Goal: Task Accomplishment & Management: Manage account settings

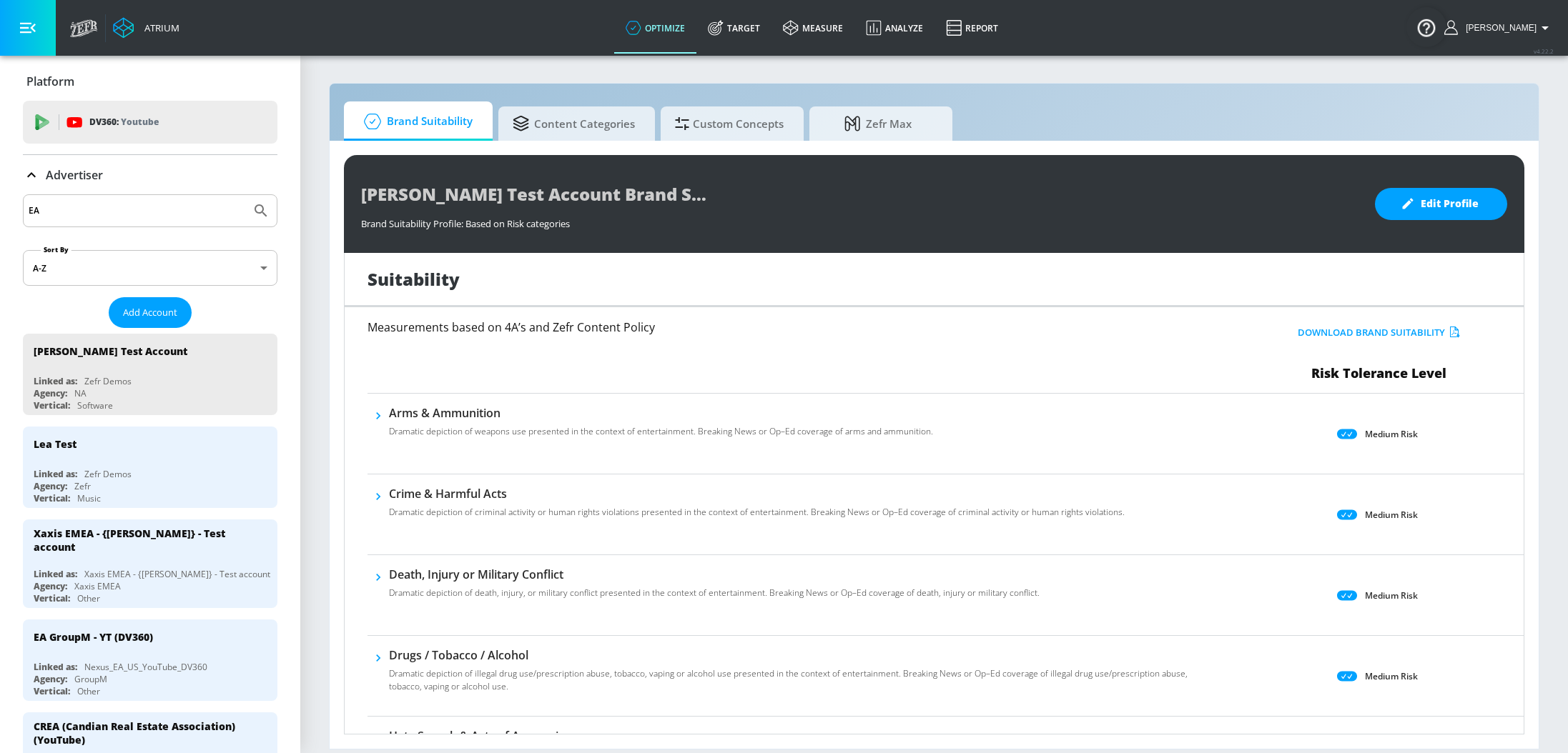
click at [35, 178] on icon at bounding box center [31, 175] width 17 height 17
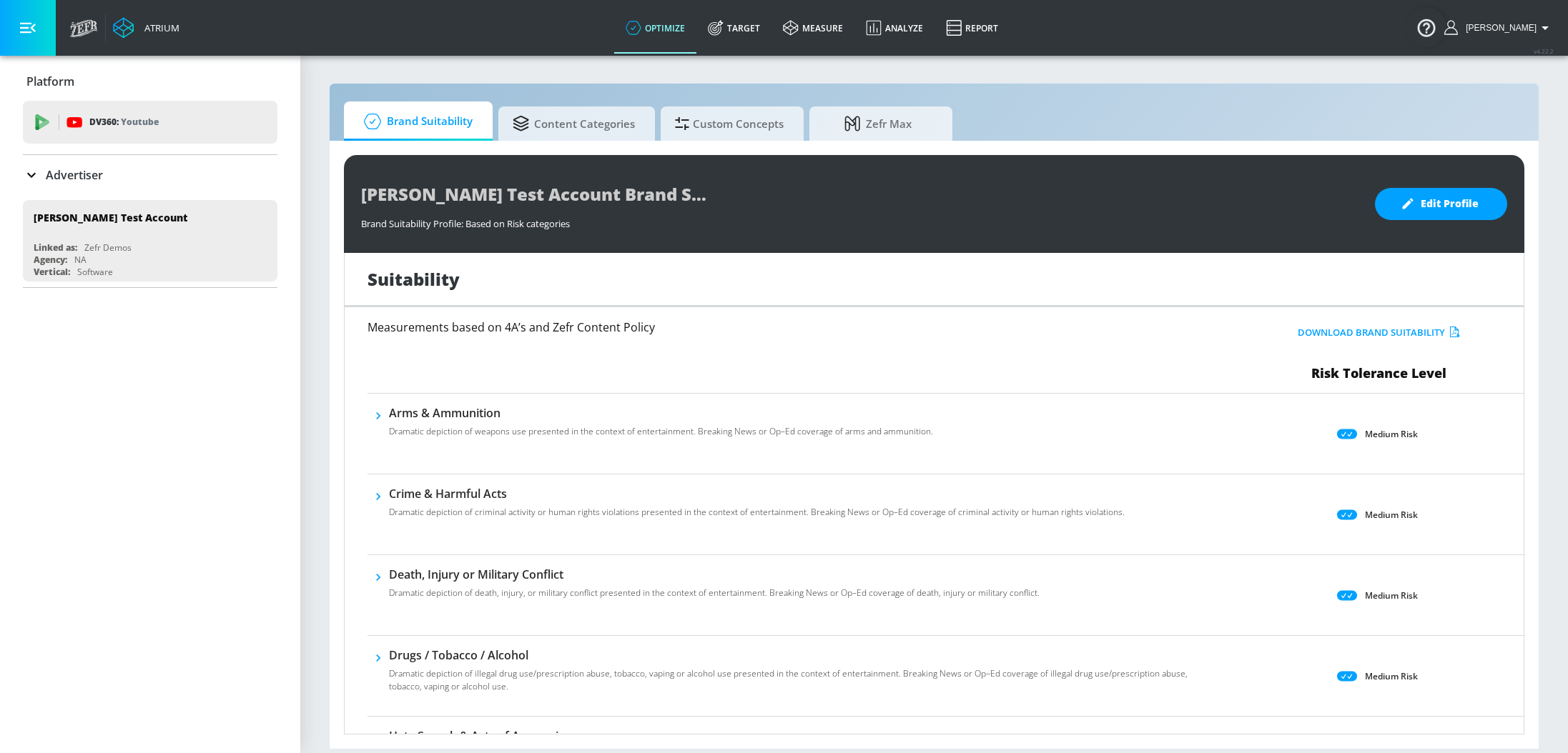
click at [32, 175] on icon at bounding box center [31, 175] width 9 height 5
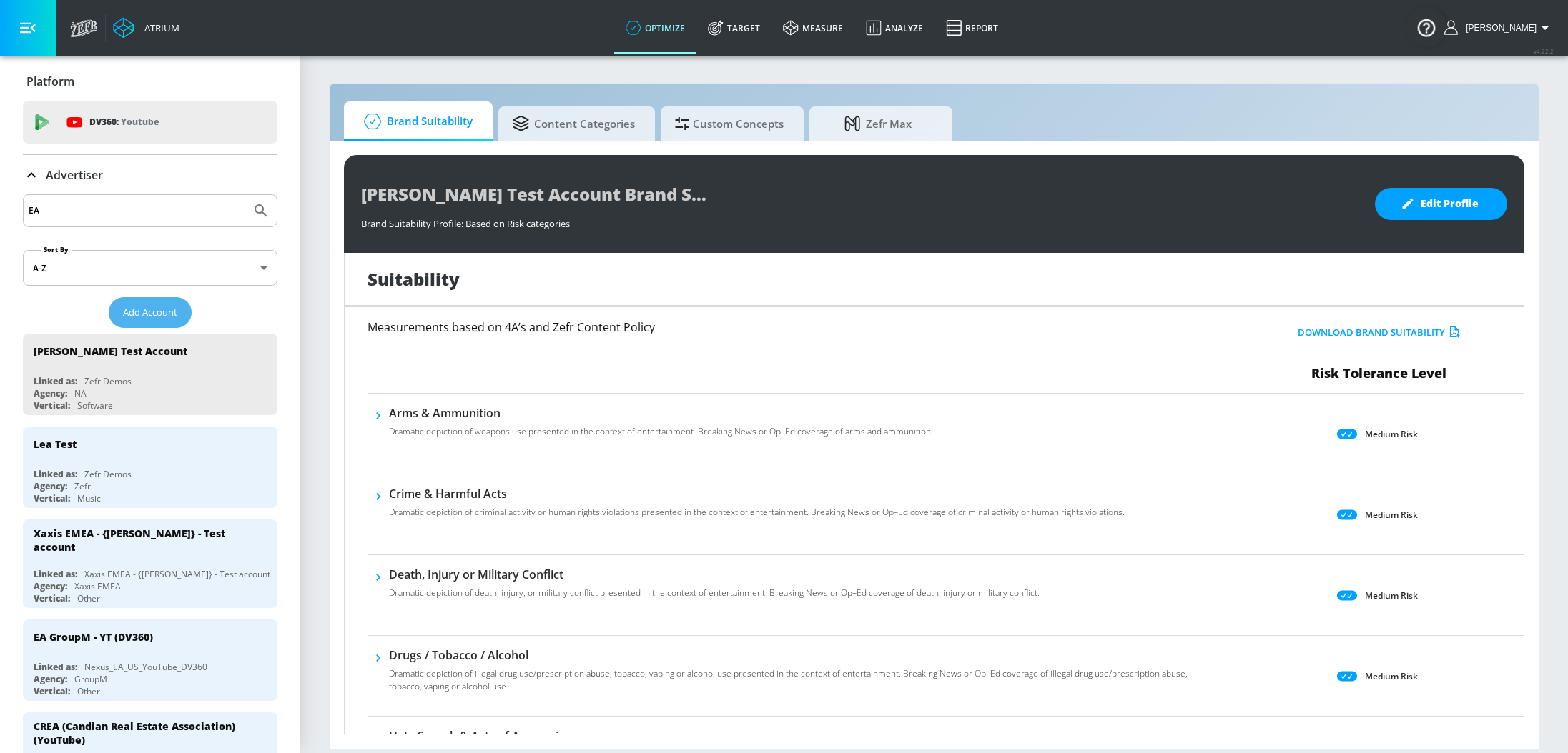
click at [123, 319] on span "Add Account" at bounding box center [150, 313] width 54 height 16
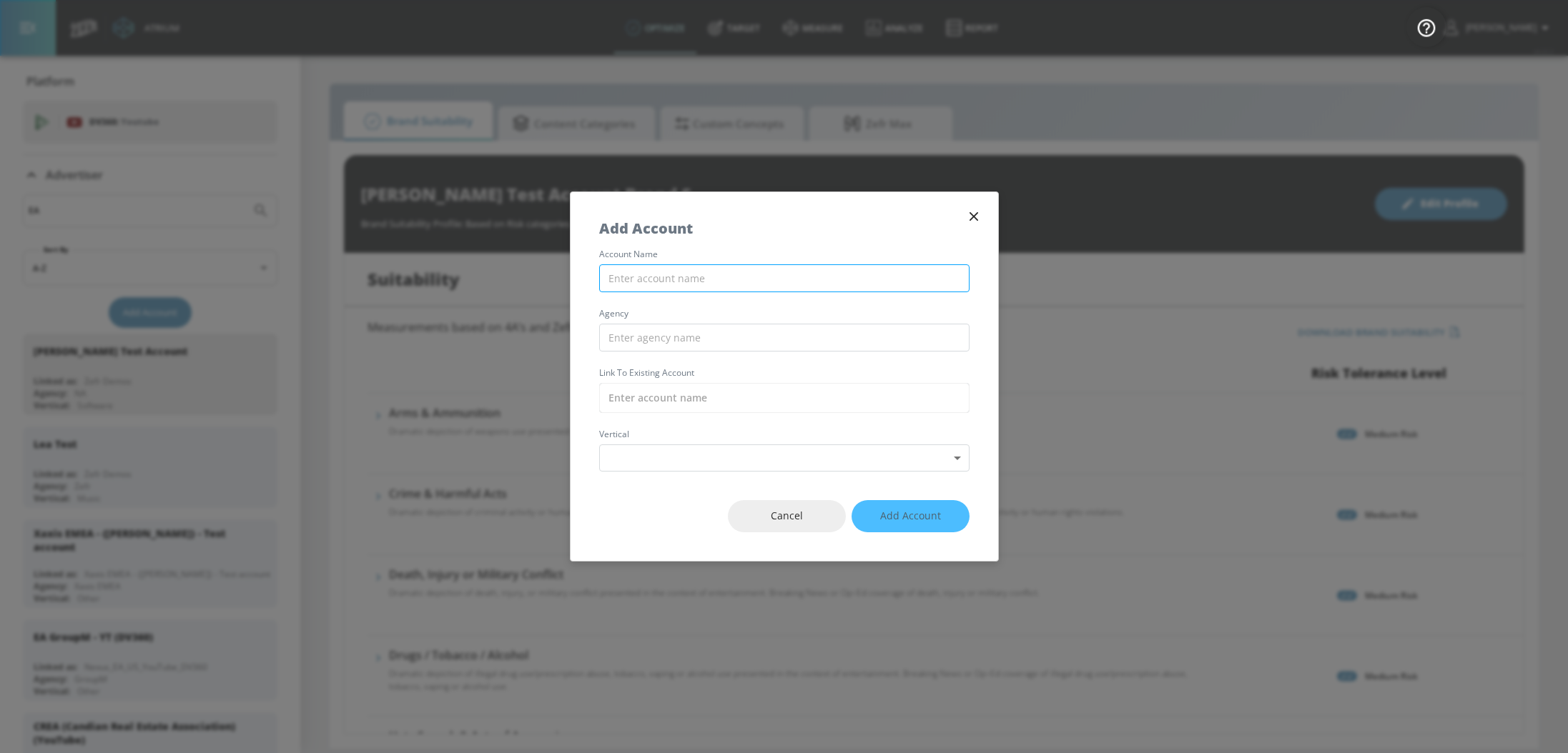
click at [683, 272] on input "text" at bounding box center [784, 278] width 370 height 27
type input "Deya Demo Account"
click at [685, 342] on input "text" at bounding box center [784, 337] width 370 height 27
type input "N/A"
click at [671, 393] on input "text" at bounding box center [784, 398] width 370 height 30
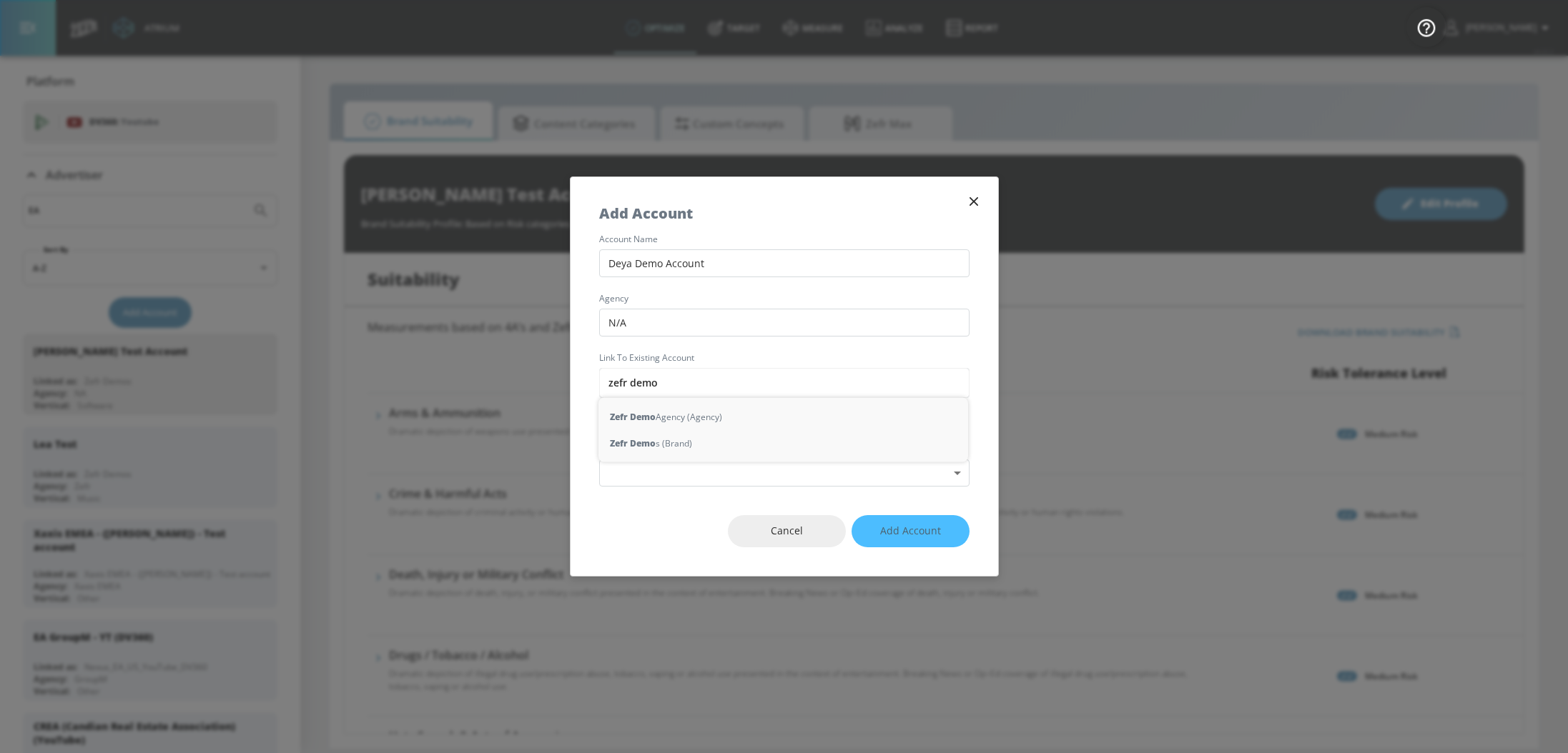
click at [641, 420] on strong "Zefr Demo" at bounding box center [632, 416] width 46 height 15
type input "Zefr Demo Agency (Agency)"
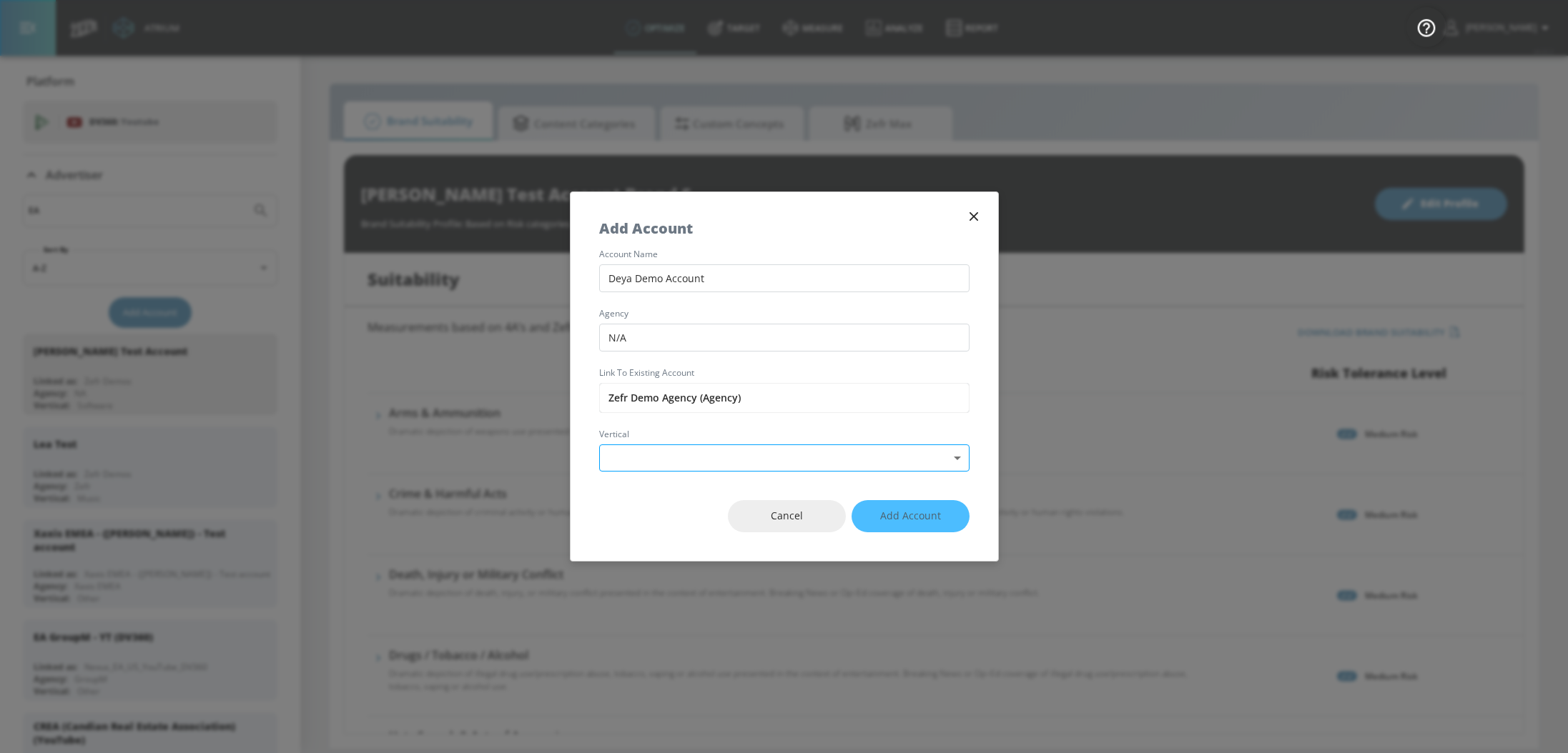
click at [655, 457] on body "Atrium optimize Target measure Analyze Report optimize Target measure Analyze R…" at bounding box center [784, 376] width 1568 height 753
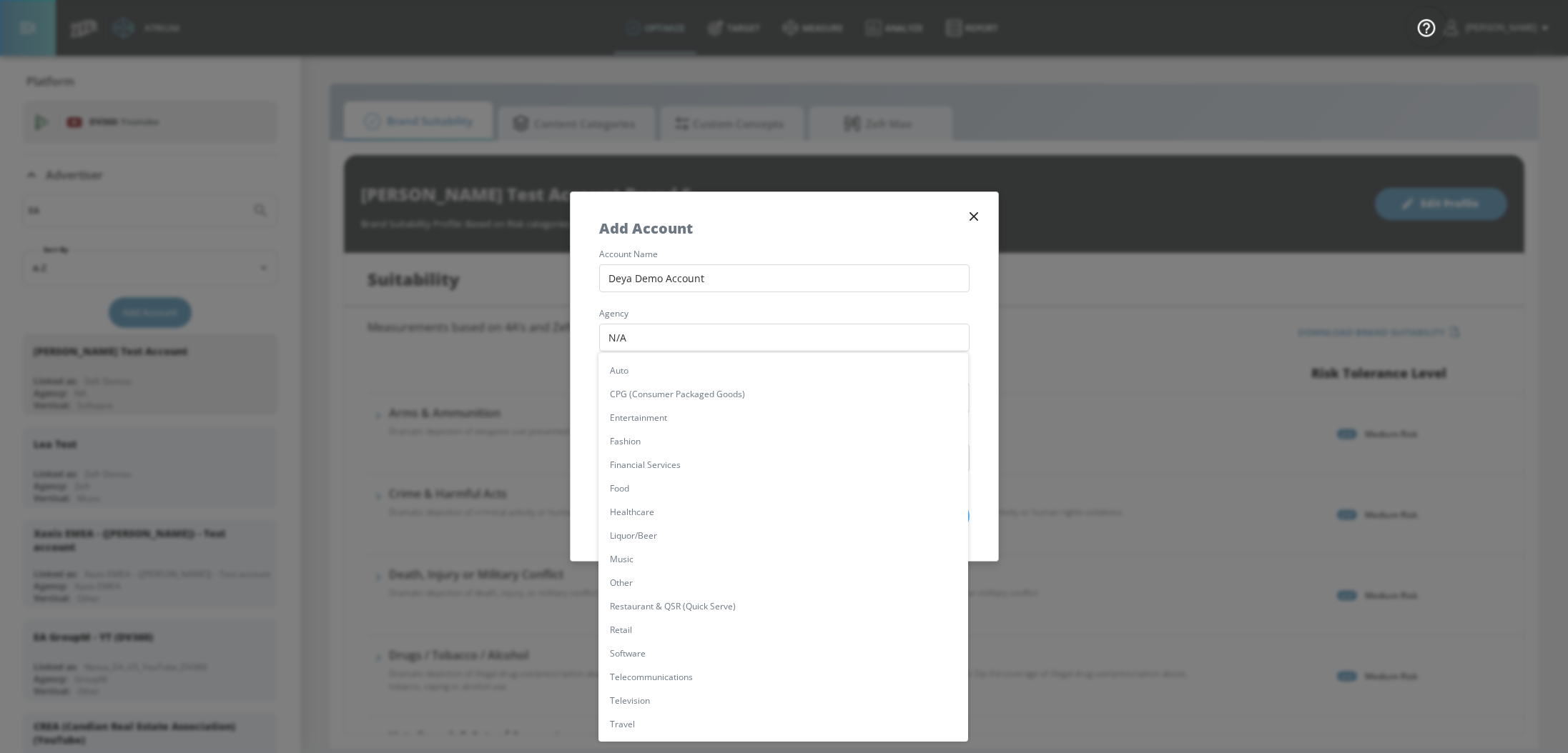
click at [654, 577] on li "Other" at bounding box center [783, 583] width 370 height 24
type input "[object Object]"
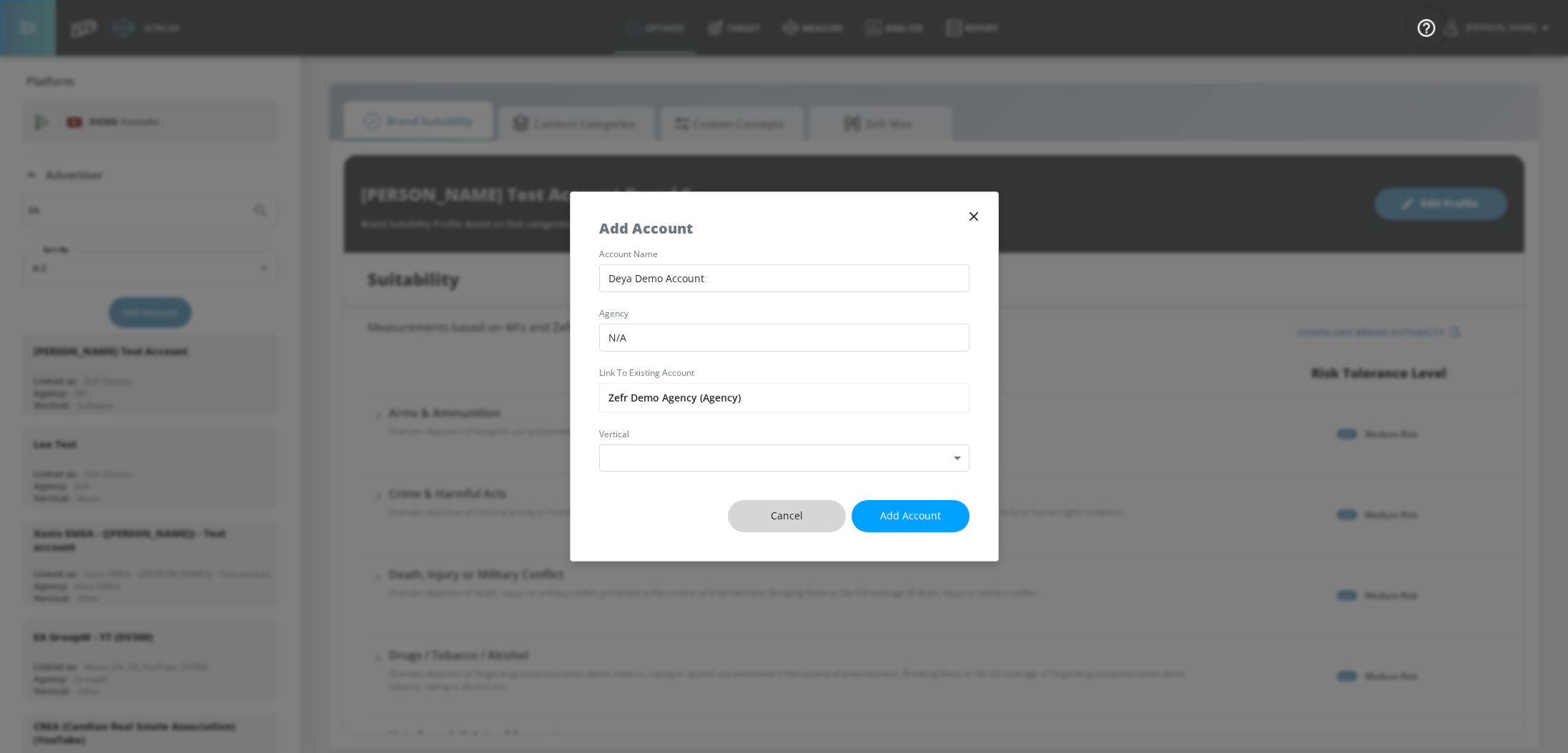
click at [800, 517] on span "Cancel" at bounding box center [786, 516] width 60 height 18
